Goal: Transaction & Acquisition: Purchase product/service

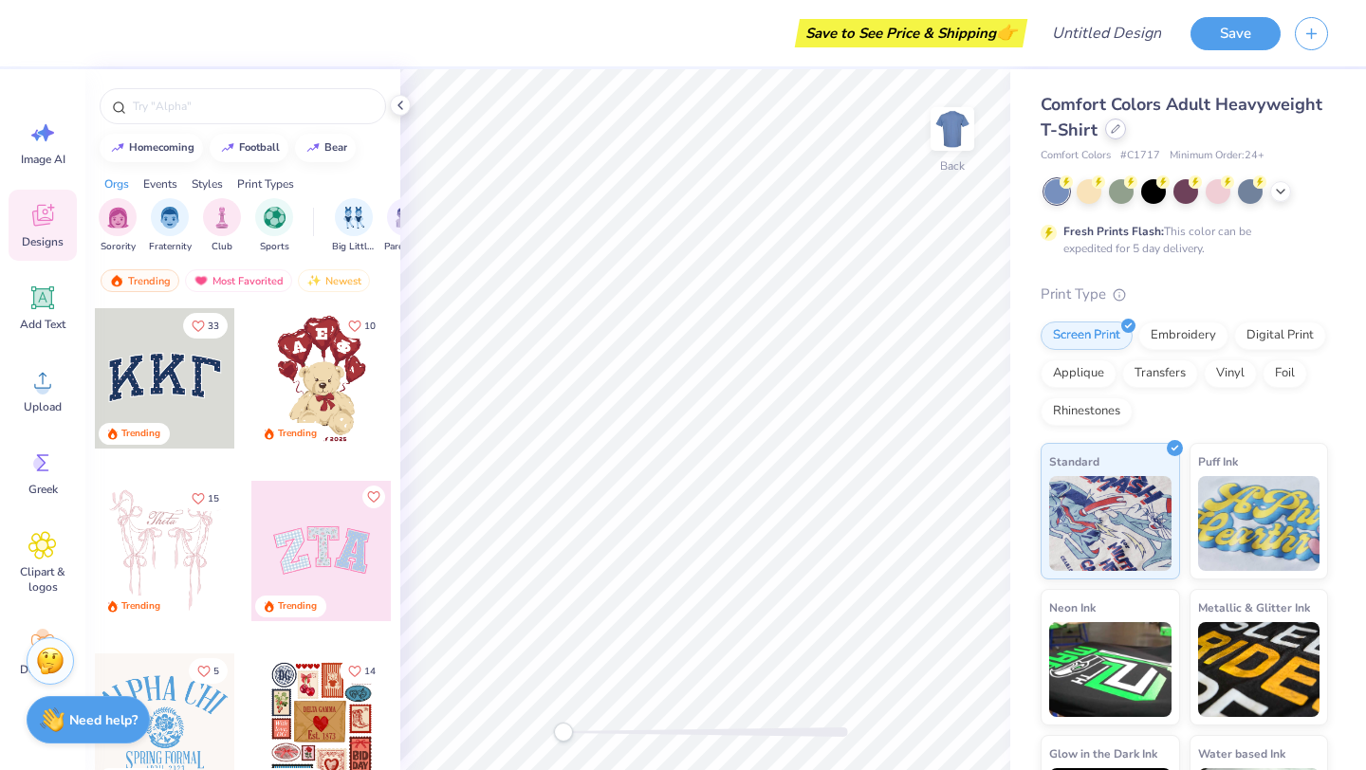
click at [1126, 137] on div at bounding box center [1115, 129] width 21 height 21
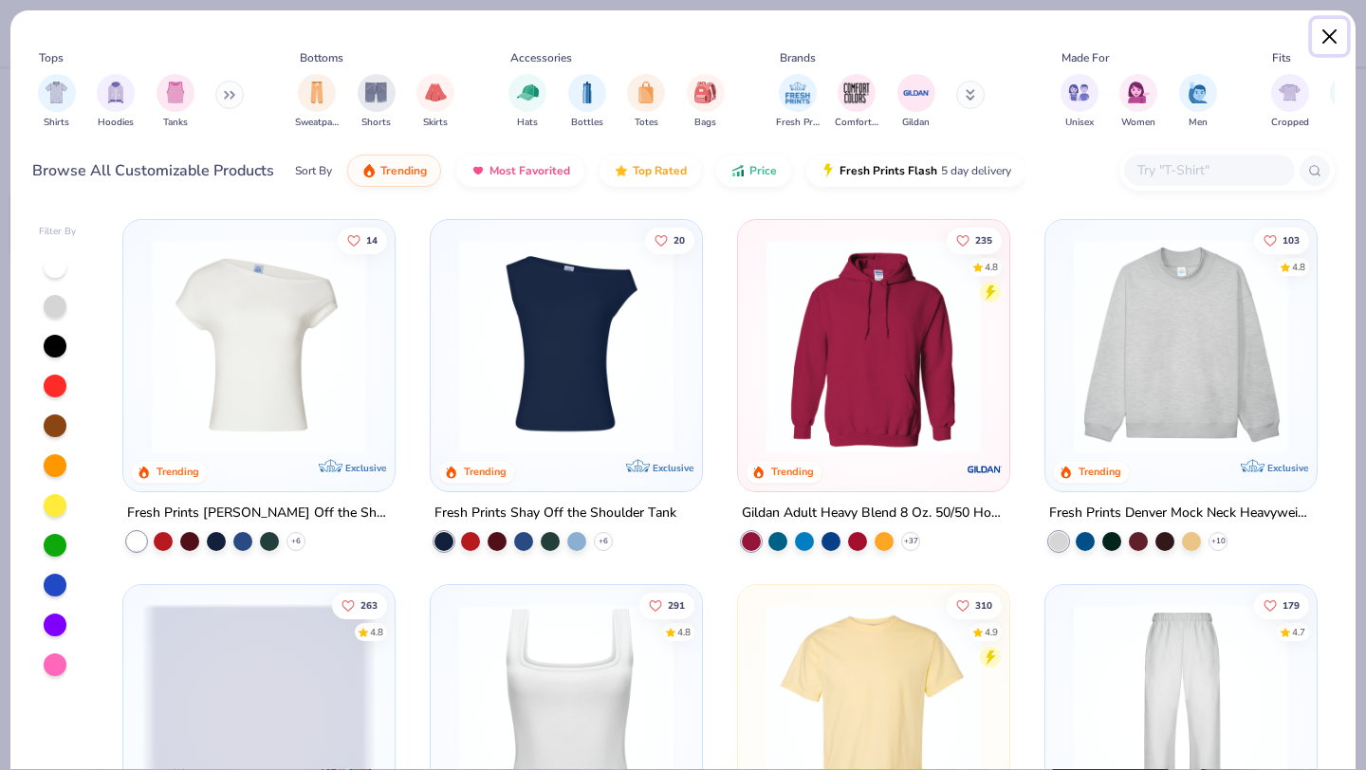
click at [1330, 43] on button "Close" at bounding box center [1330, 37] width 36 height 36
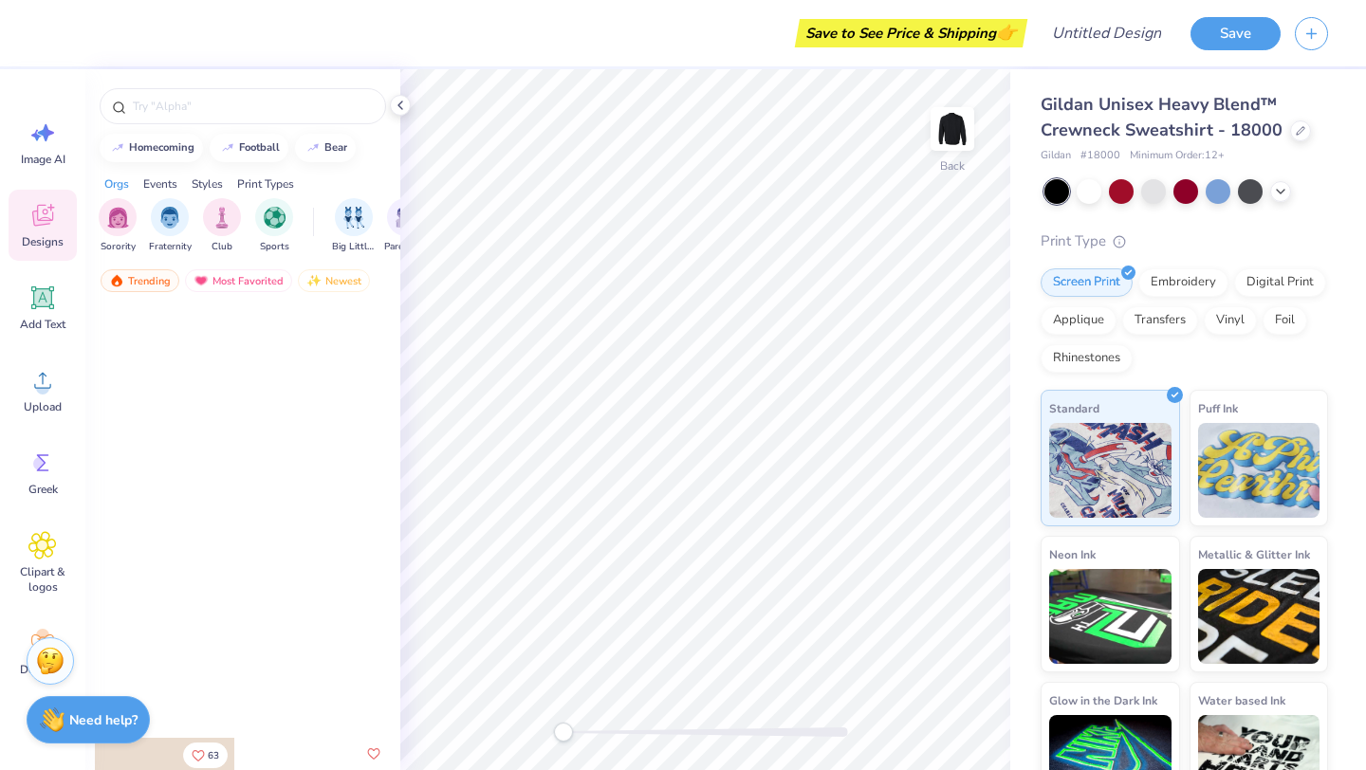
scroll to position [3613, 0]
